Goal: Information Seeking & Learning: Learn about a topic

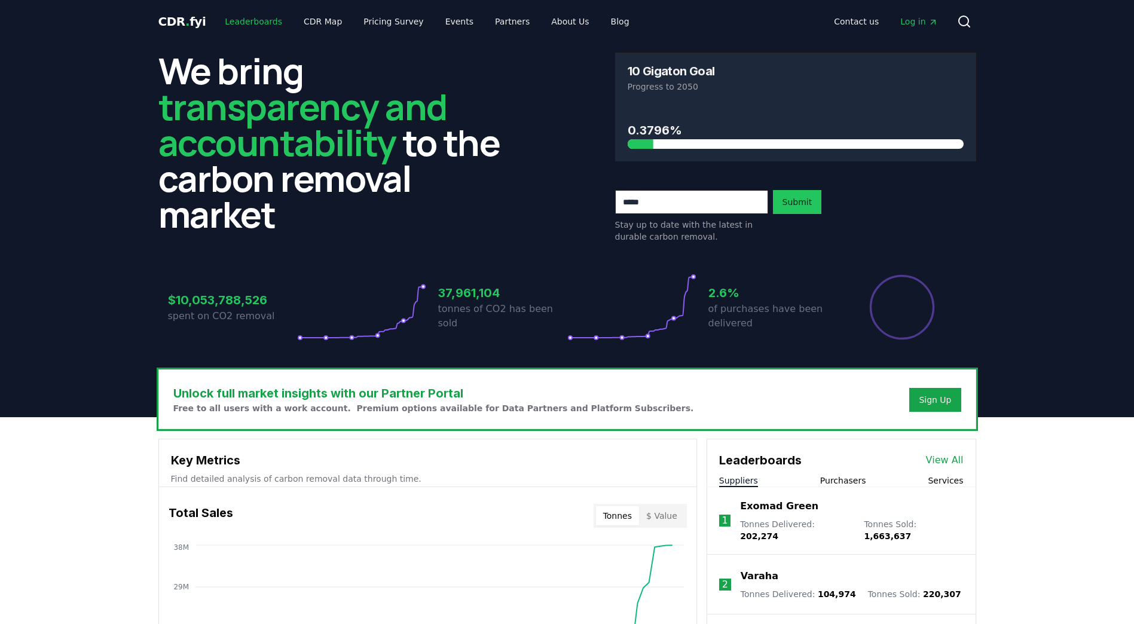
click at [249, 19] on link "Leaderboards" at bounding box center [253, 22] width 77 height 22
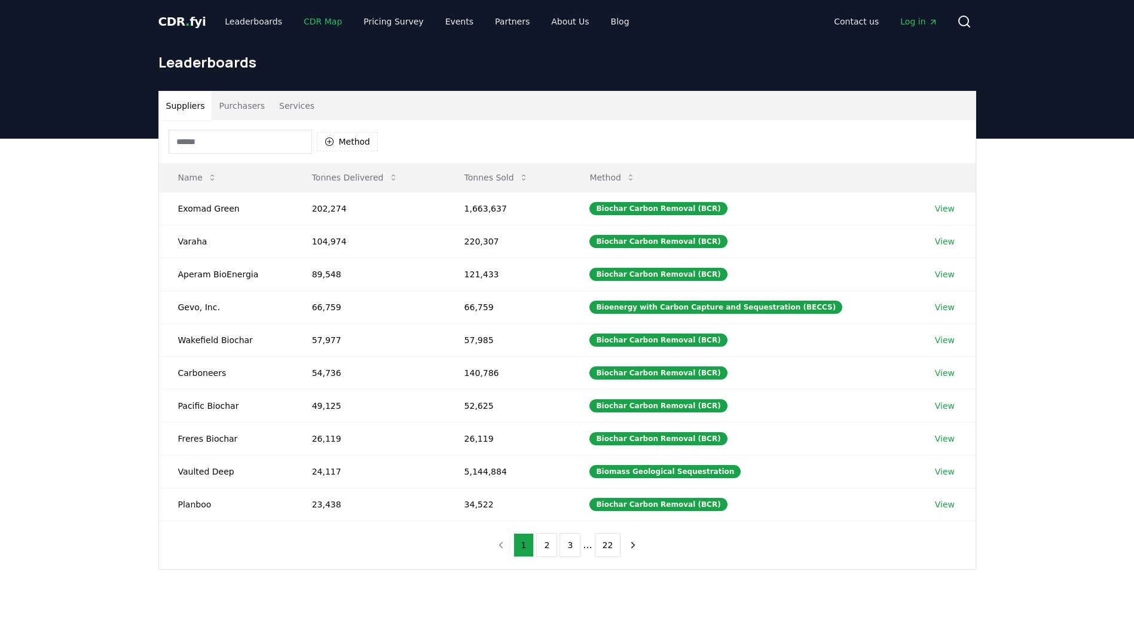
click at [323, 22] on link "CDR Map" at bounding box center [322, 22] width 57 height 22
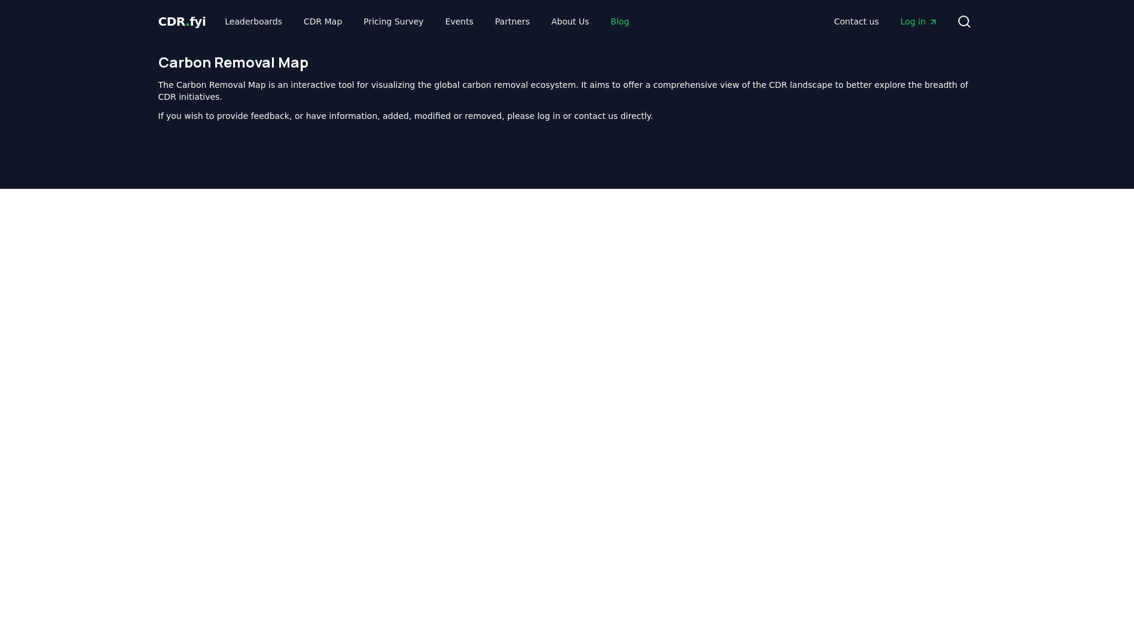
click at [602, 20] on link "Blog" at bounding box center [621, 22] width 38 height 22
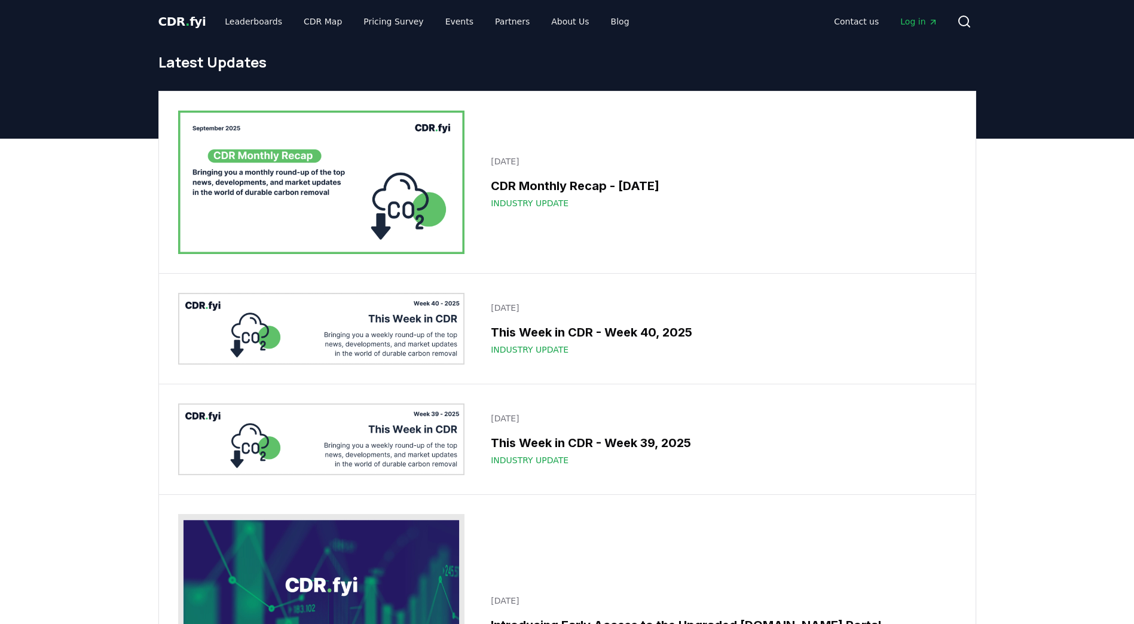
click at [170, 21] on span "CDR . fyi" at bounding box center [182, 21] width 48 height 14
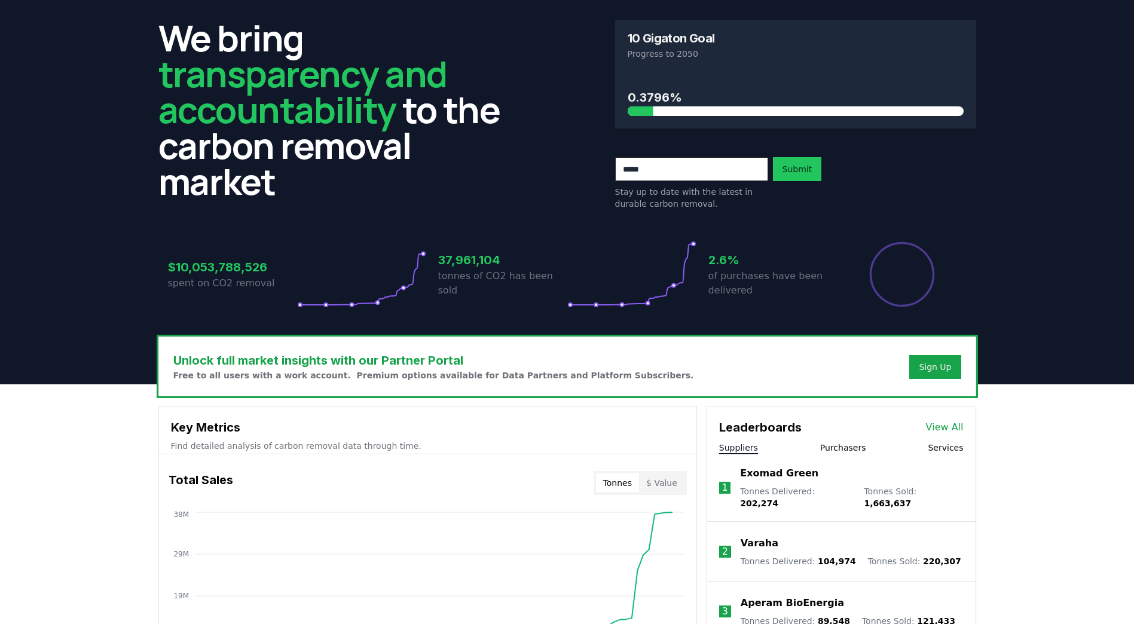
scroll to position [299, 0]
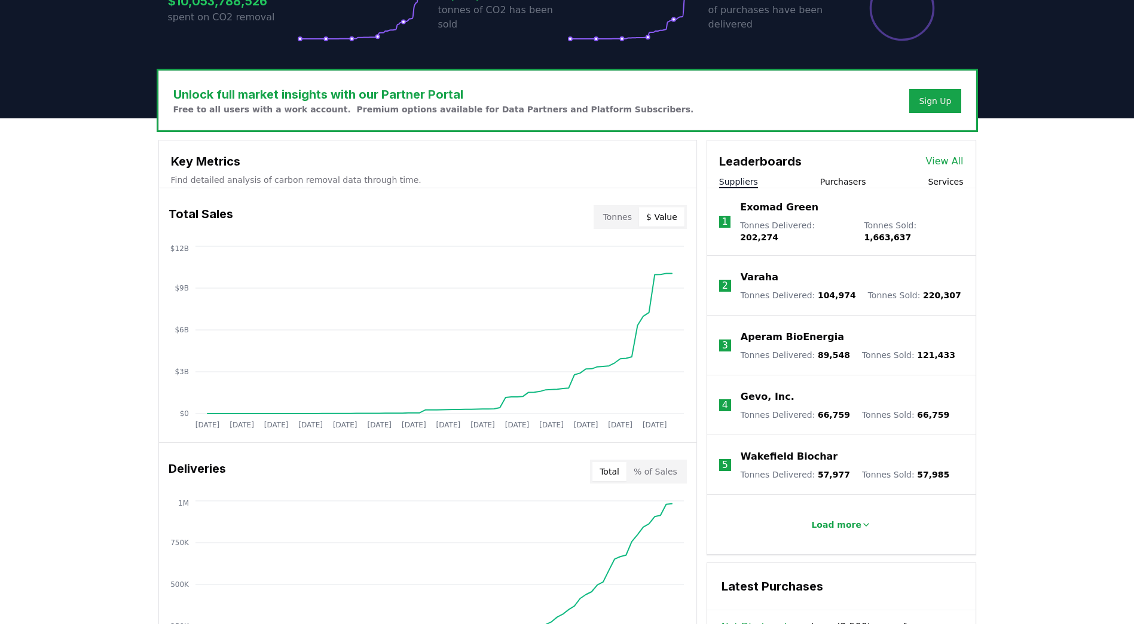
click at [664, 215] on button "$ Value" at bounding box center [661, 216] width 45 height 19
click at [664, 222] on button "$ Value" at bounding box center [661, 216] width 45 height 19
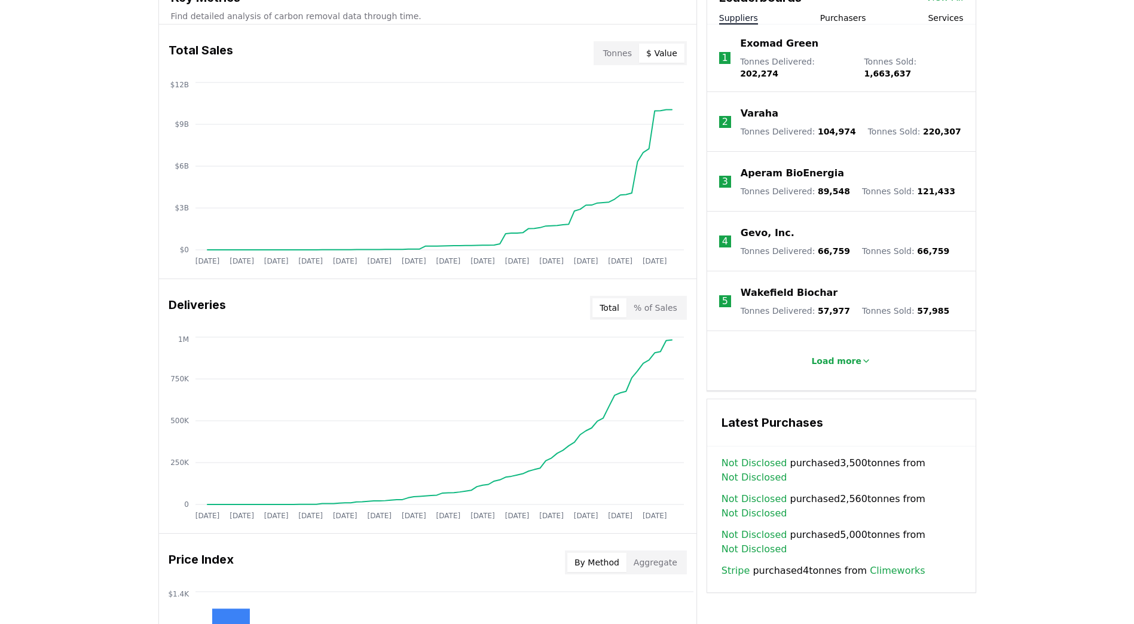
scroll to position [538, 0]
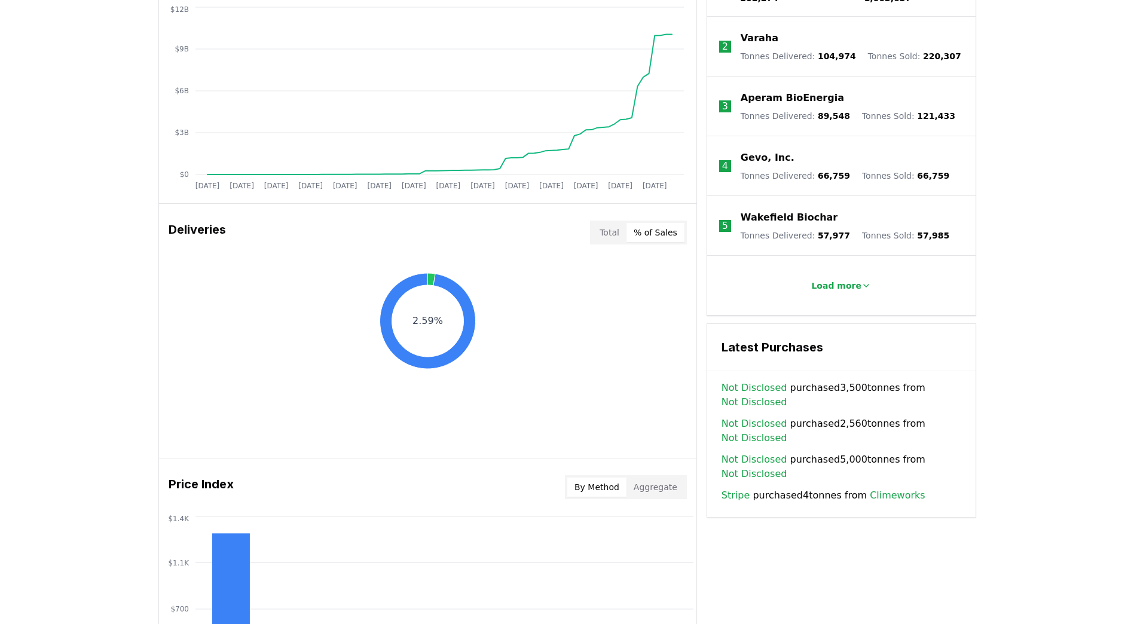
click at [670, 235] on button "% of Sales" at bounding box center [656, 232] width 58 height 19
click at [654, 487] on button "Aggregate" at bounding box center [656, 487] width 58 height 19
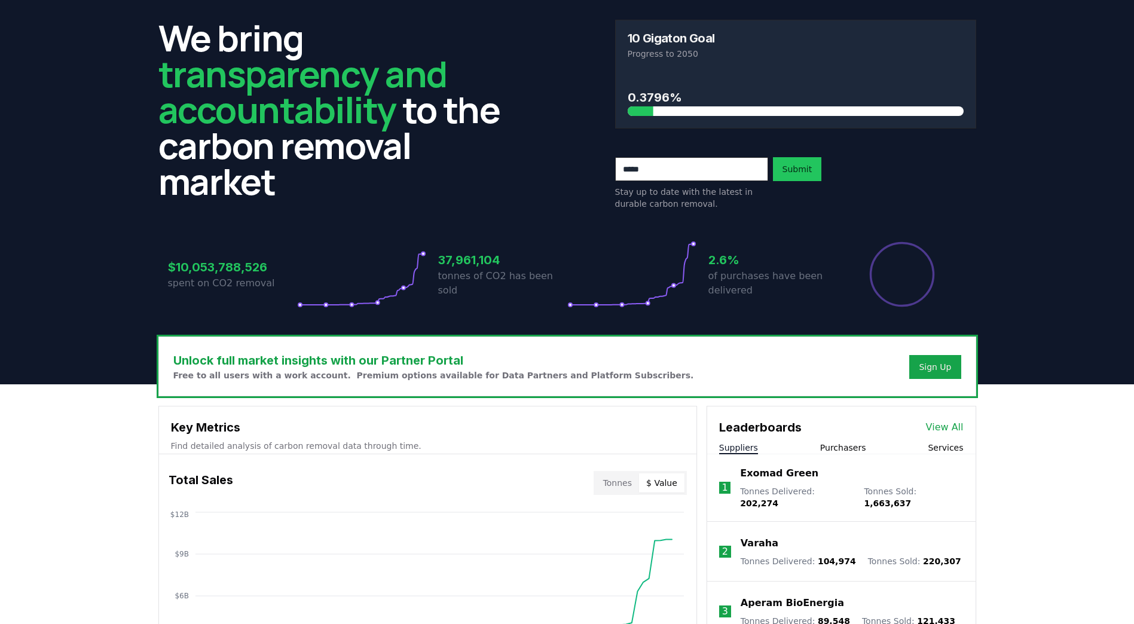
scroll to position [0, 0]
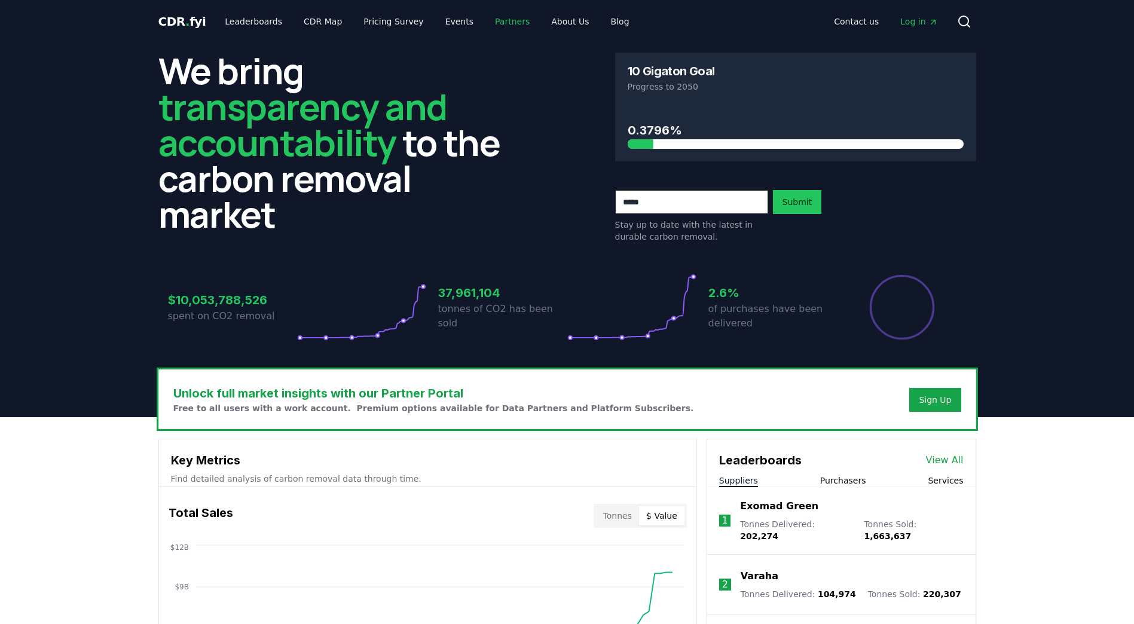
click at [497, 20] on link "Partners" at bounding box center [513, 22] width 54 height 22
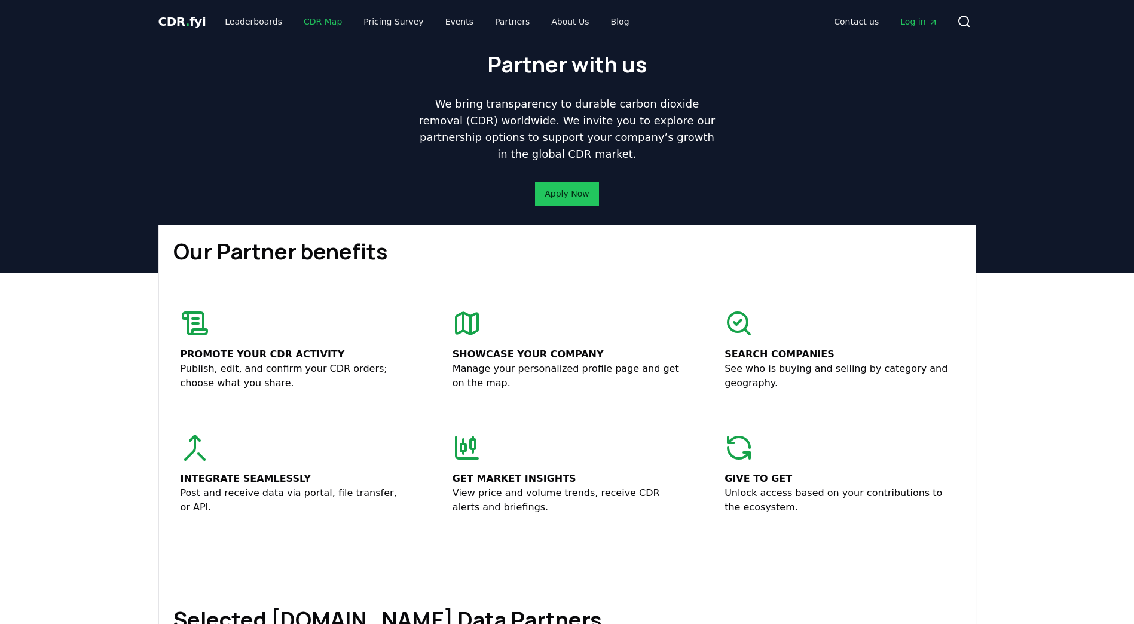
click at [320, 23] on link "CDR Map" at bounding box center [322, 22] width 57 height 22
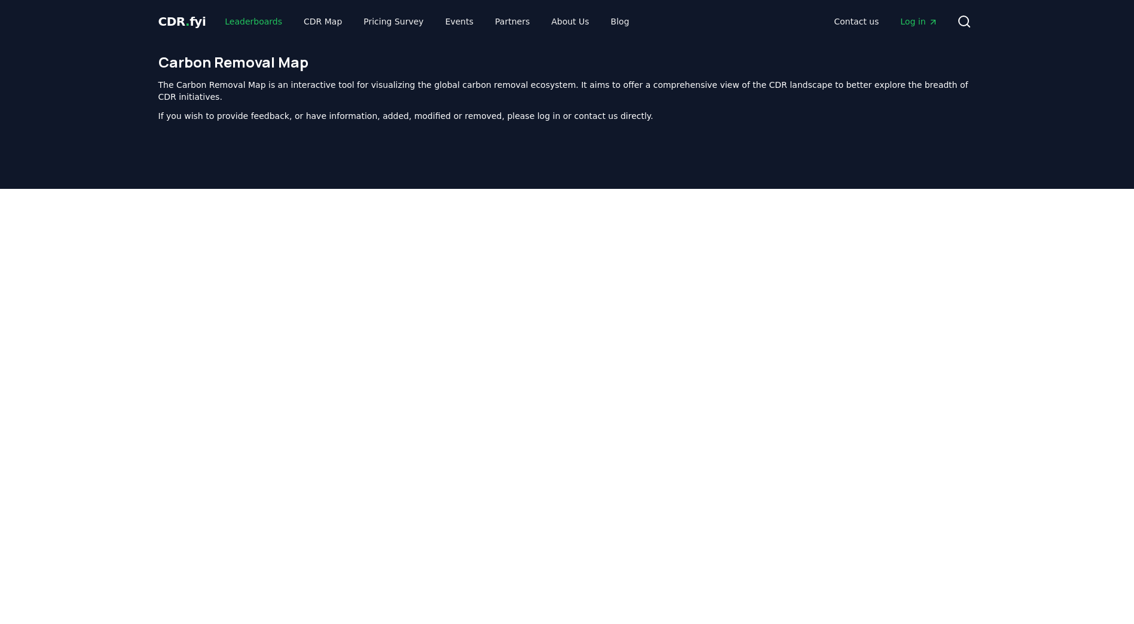
click at [251, 20] on link "Leaderboards" at bounding box center [253, 22] width 77 height 22
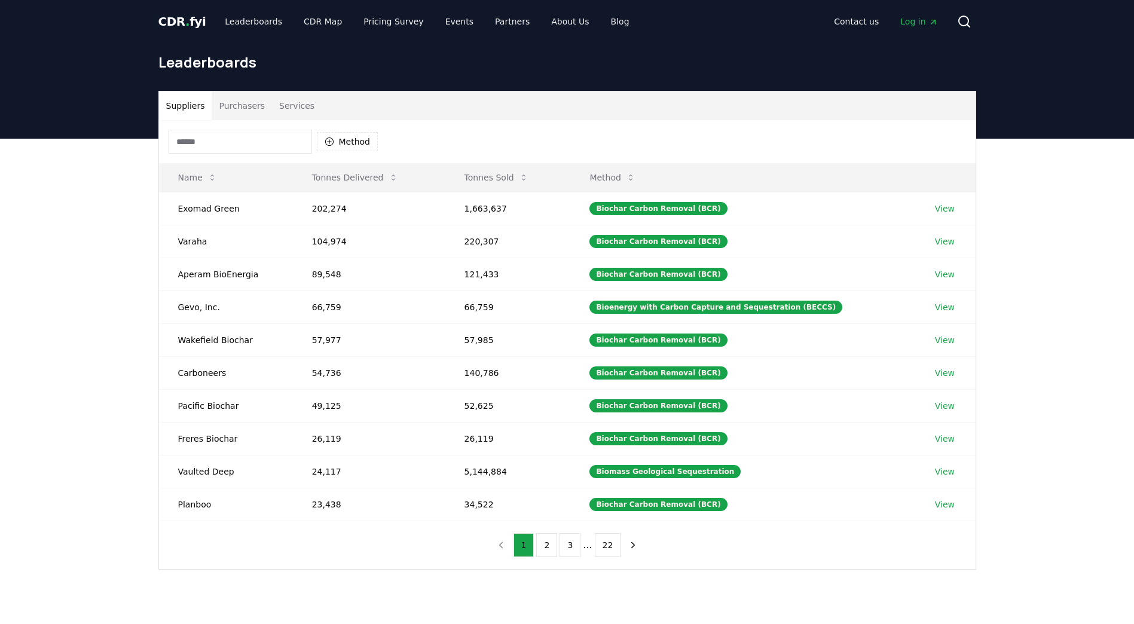
click at [244, 106] on button "Purchasers" at bounding box center [242, 105] width 60 height 29
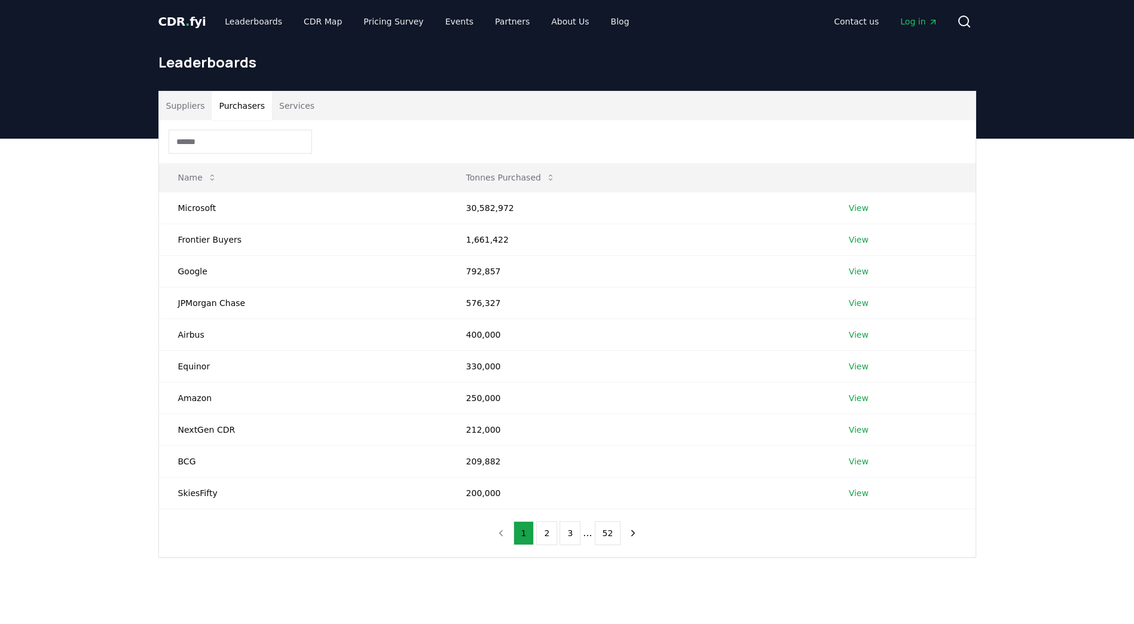
click at [294, 112] on button "Services" at bounding box center [297, 105] width 50 height 29
click at [226, 108] on button "Purchasers" at bounding box center [242, 105] width 60 height 29
click at [856, 205] on link "View" at bounding box center [859, 208] width 20 height 12
